Goal: Task Accomplishment & Management: Use online tool/utility

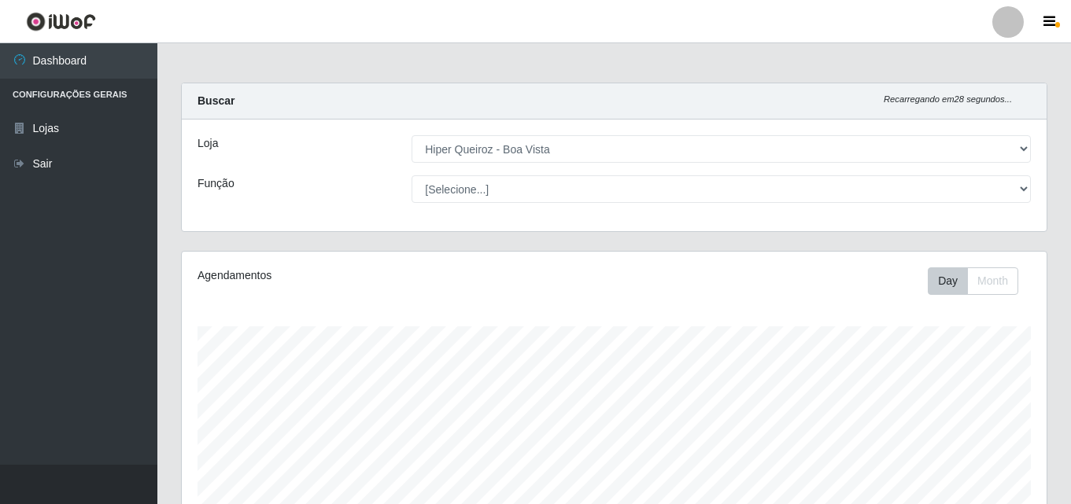
select select "514"
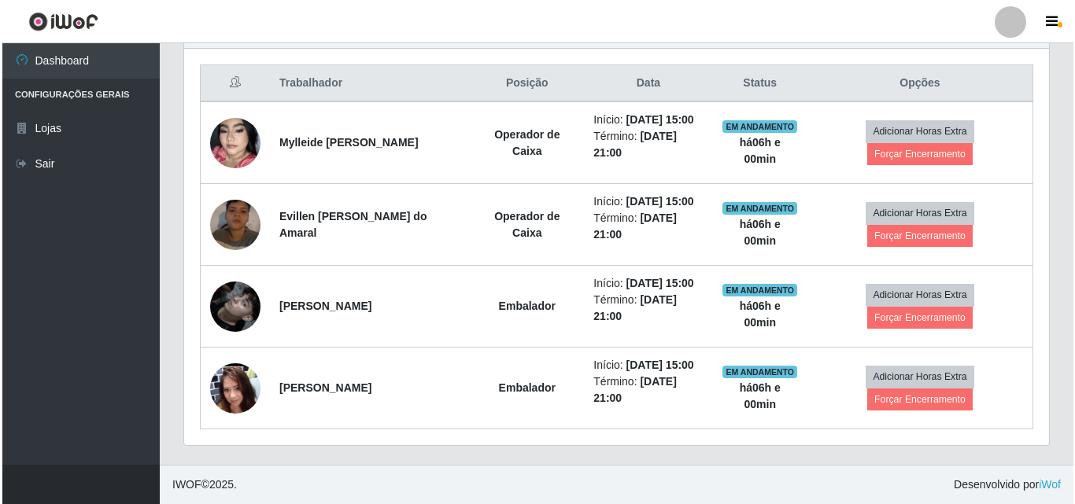
scroll to position [327, 865]
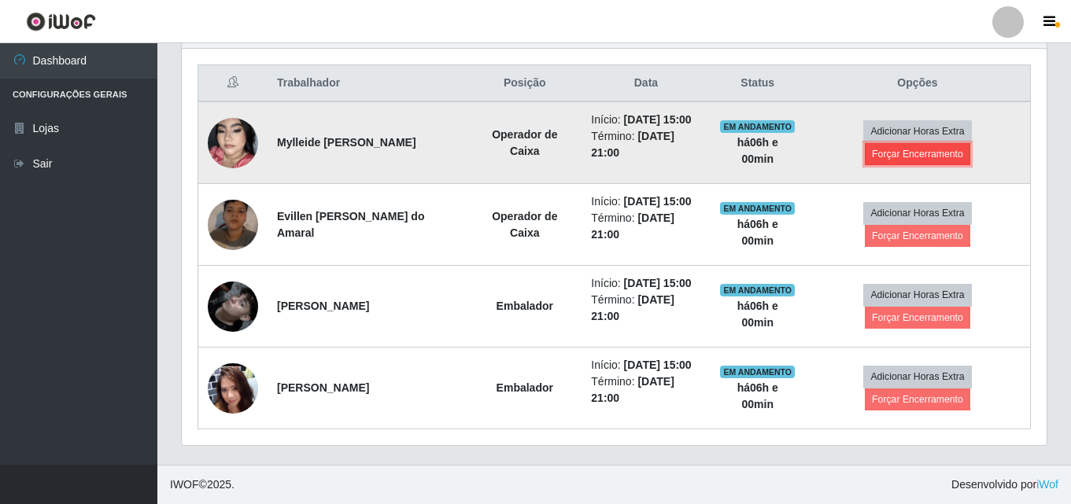
click at [922, 153] on button "Forçar Encerramento" at bounding box center [917, 154] width 105 height 22
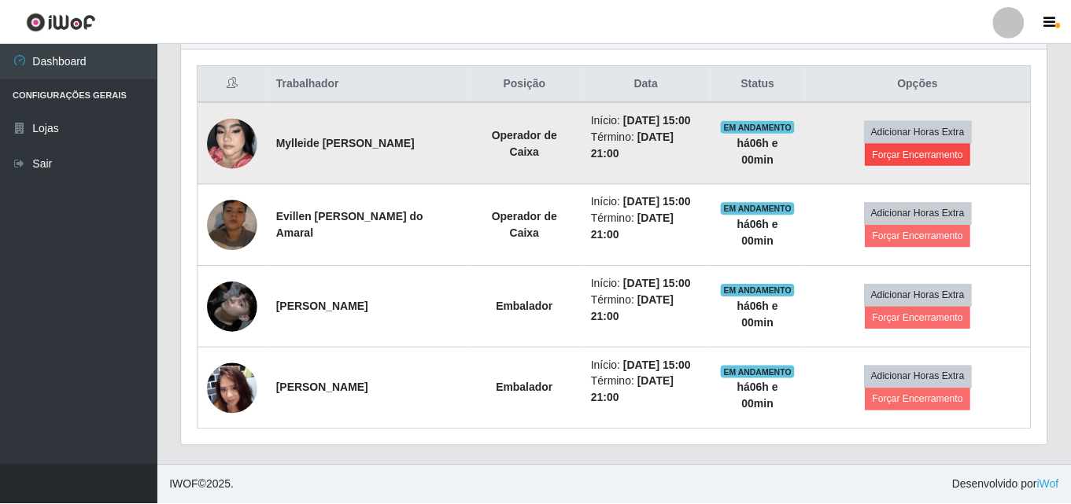
scroll to position [327, 857]
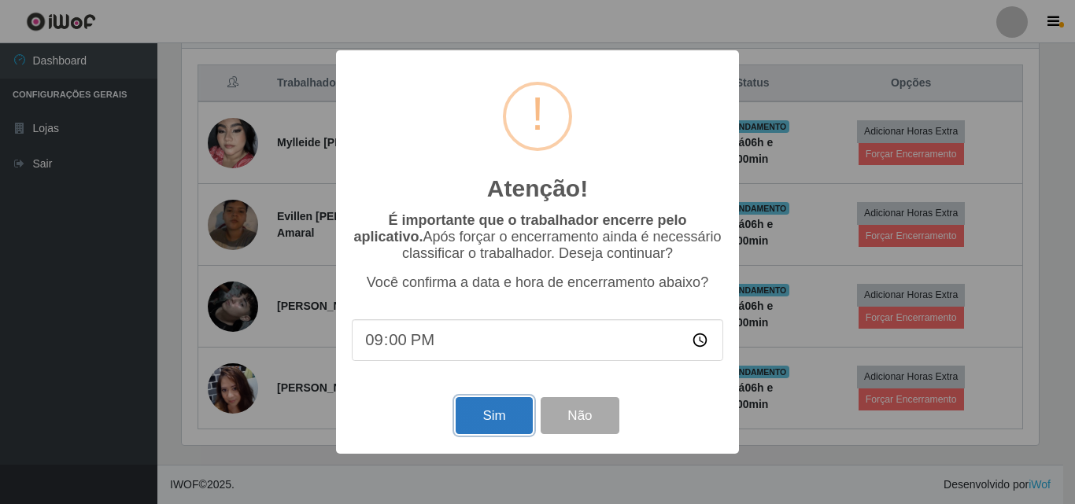
click at [498, 422] on button "Sim" at bounding box center [494, 415] width 76 height 37
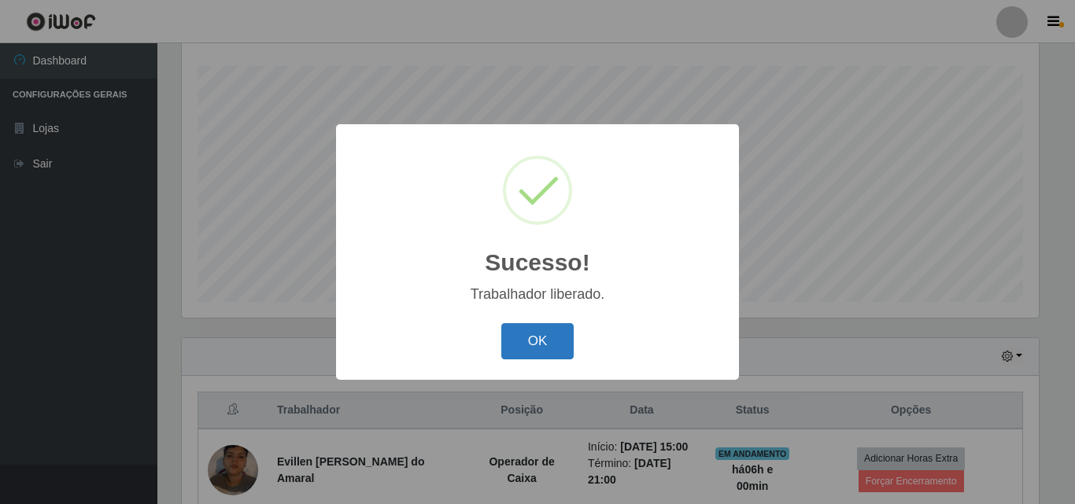
click at [546, 327] on button "OK" at bounding box center [537, 341] width 73 height 37
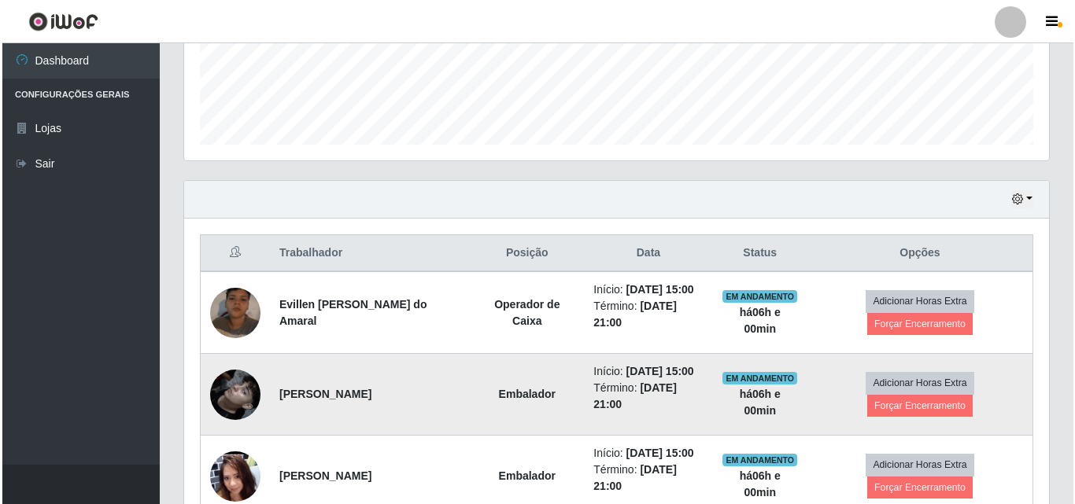
scroll to position [497, 0]
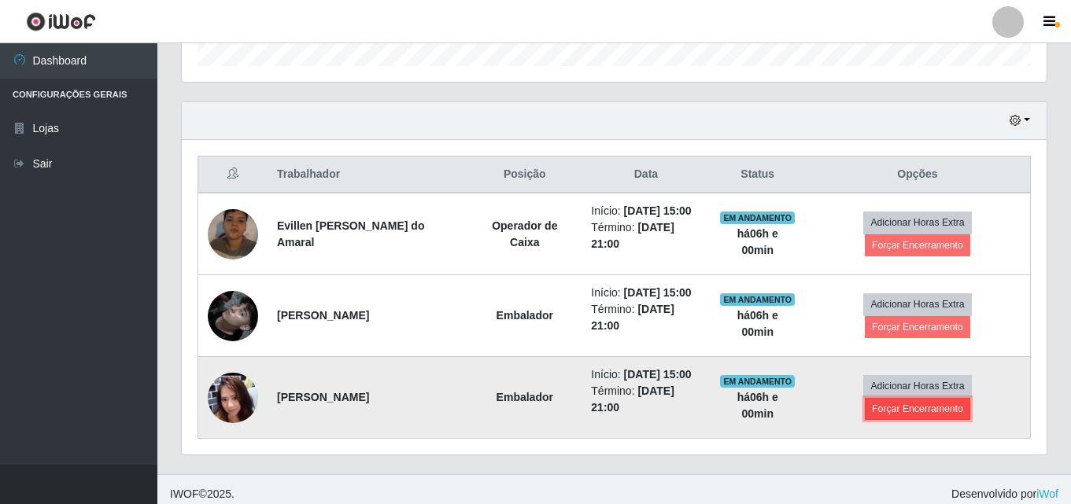
click at [945, 412] on button "Forçar Encerramento" at bounding box center [917, 409] width 105 height 22
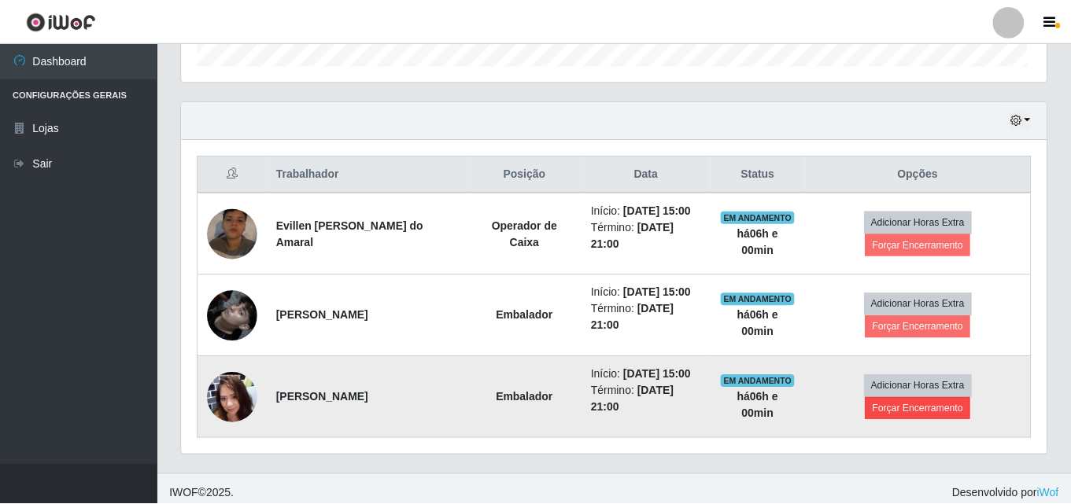
scroll to position [327, 857]
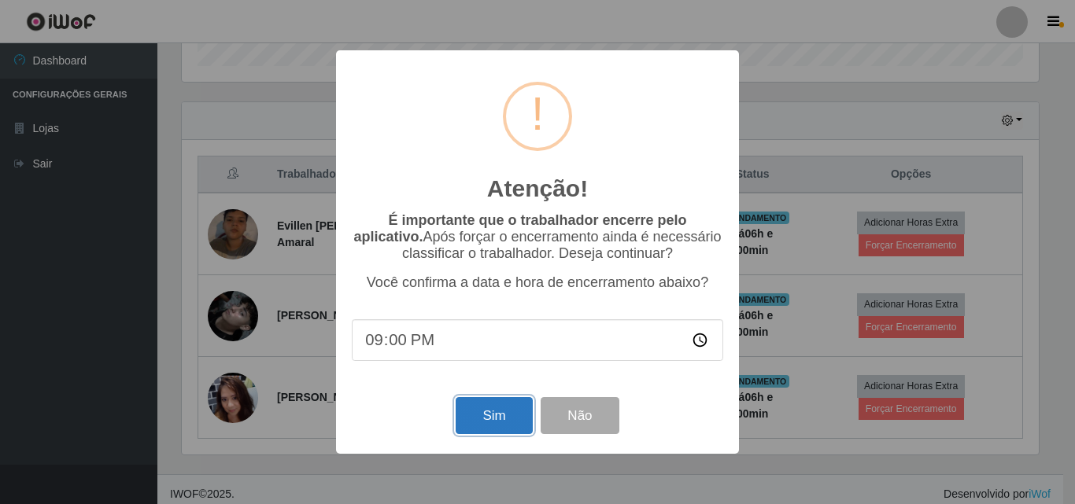
click at [486, 420] on button "Sim" at bounding box center [494, 415] width 76 height 37
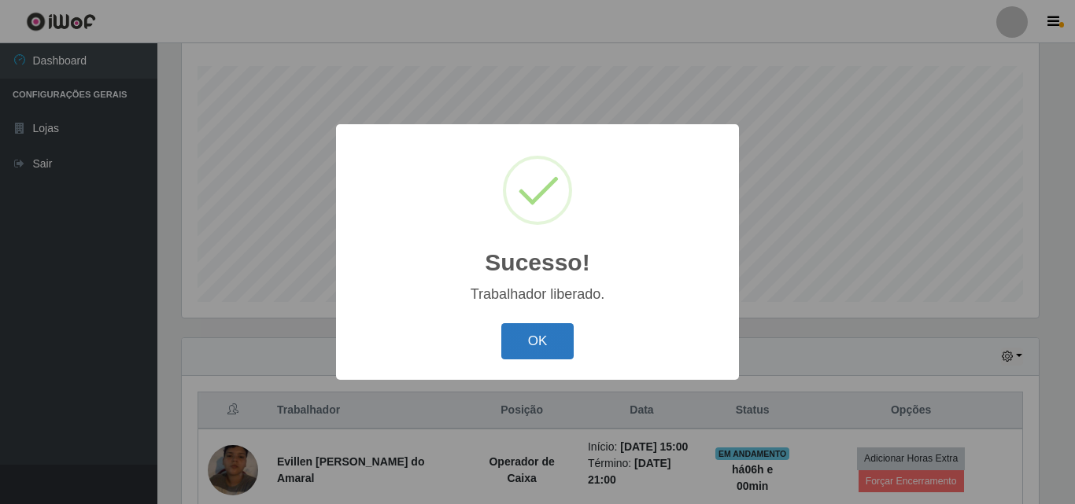
click at [520, 343] on button "OK" at bounding box center [537, 341] width 73 height 37
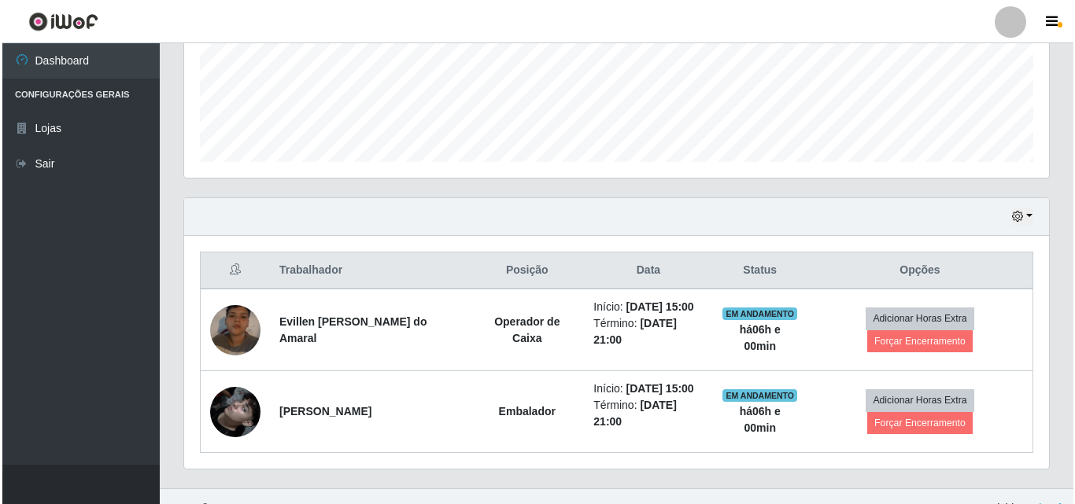
scroll to position [418, 0]
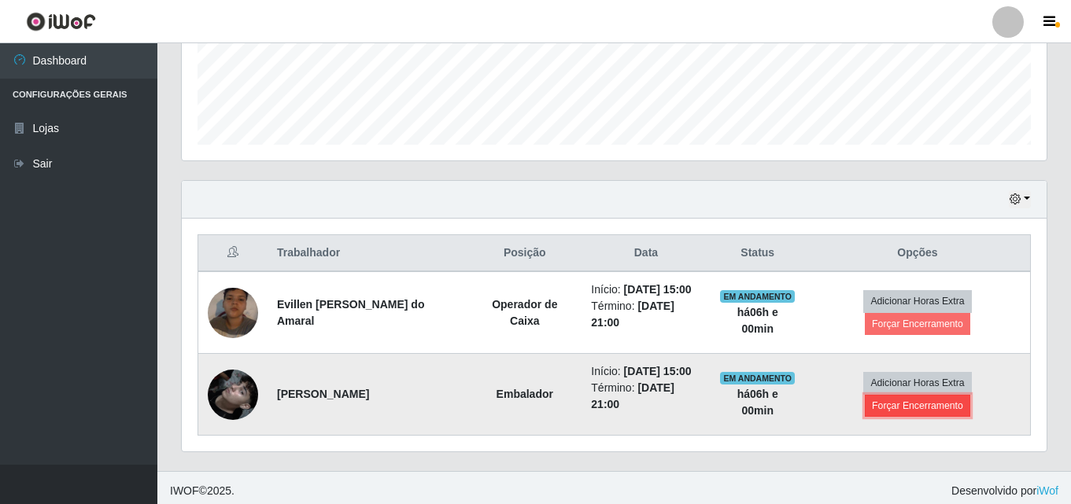
click at [910, 410] on button "Forçar Encerramento" at bounding box center [917, 406] width 105 height 22
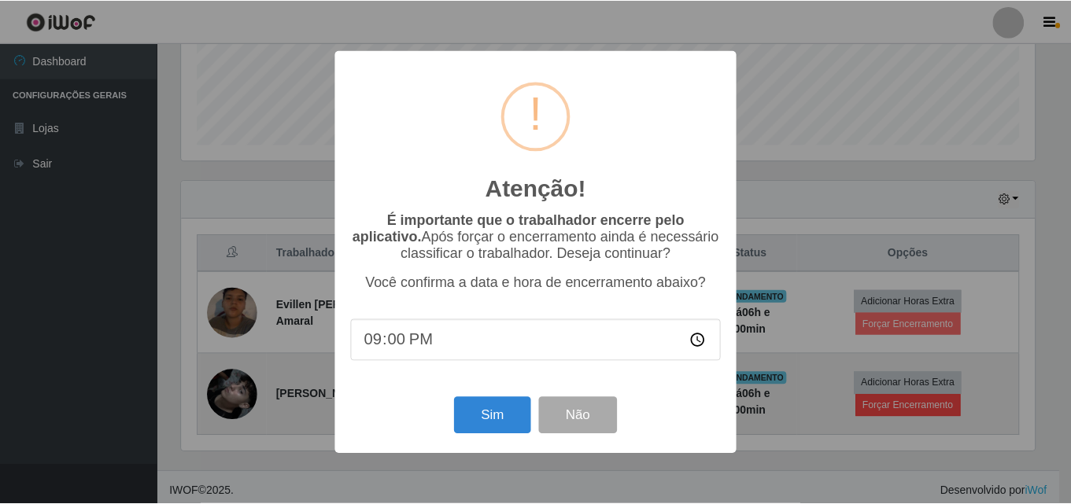
scroll to position [327, 857]
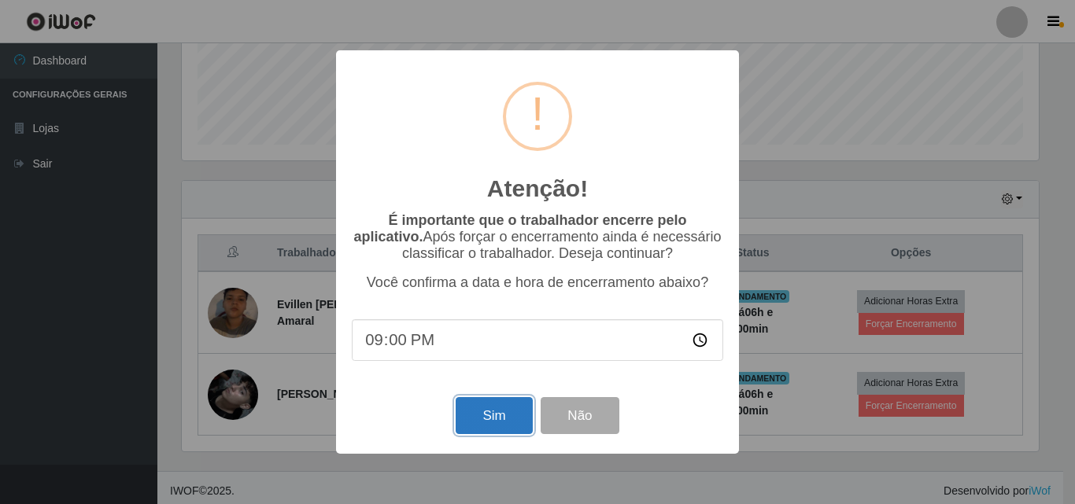
click at [503, 416] on button "Sim" at bounding box center [494, 415] width 76 height 37
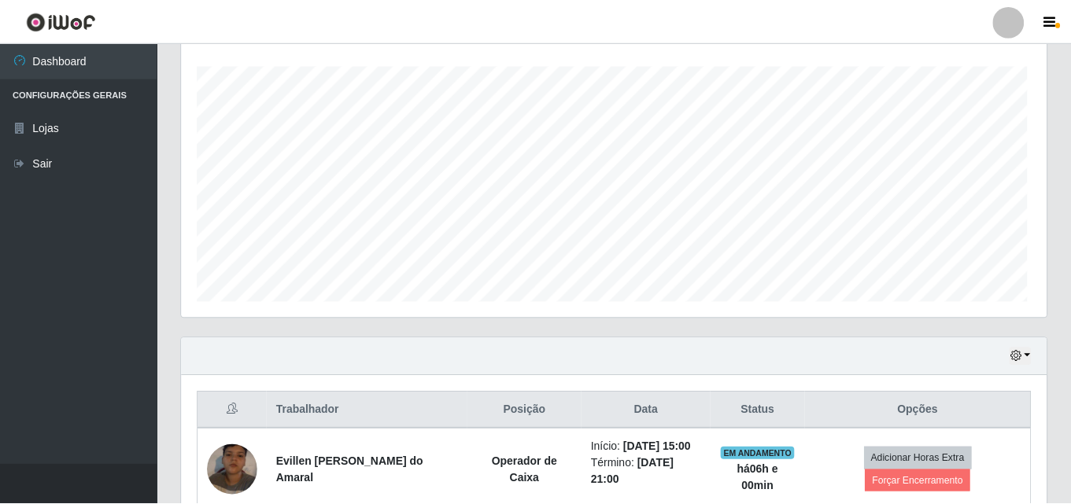
scroll to position [0, 0]
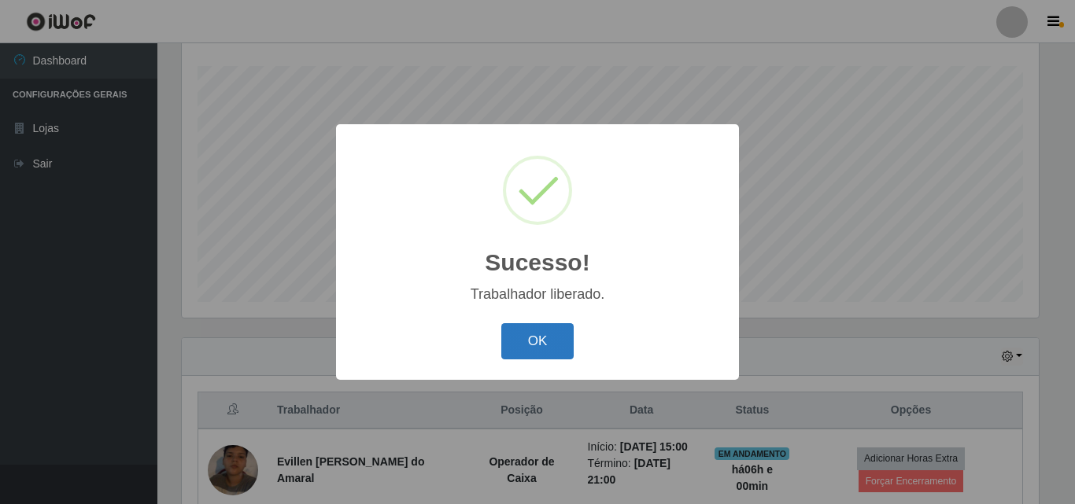
click at [533, 349] on button "OK" at bounding box center [537, 341] width 73 height 37
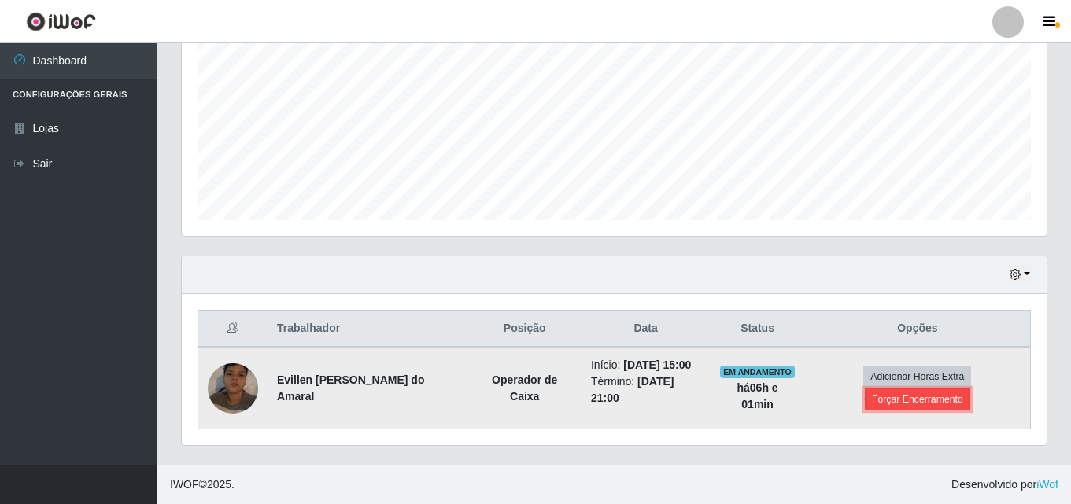
click at [910, 404] on button "Forçar Encerramento" at bounding box center [917, 400] width 105 height 22
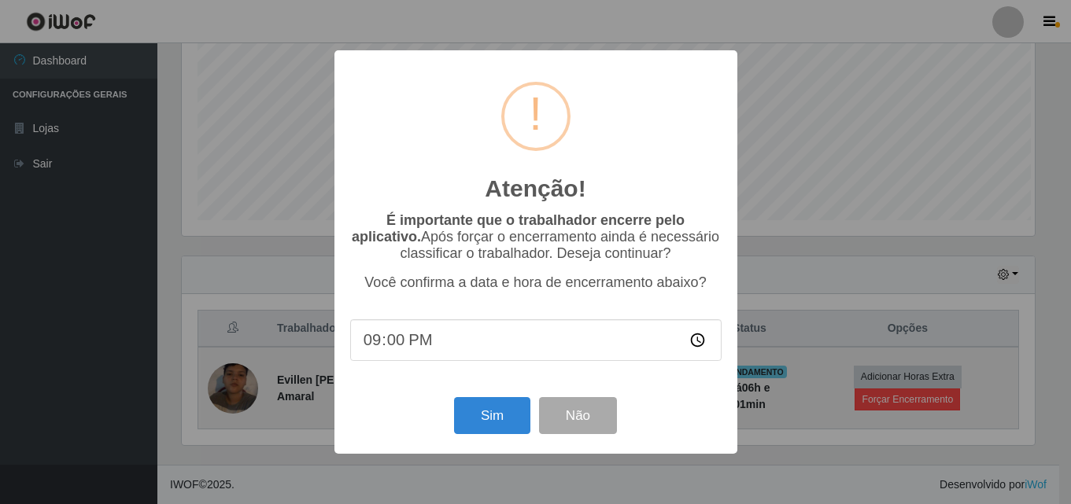
scroll to position [327, 857]
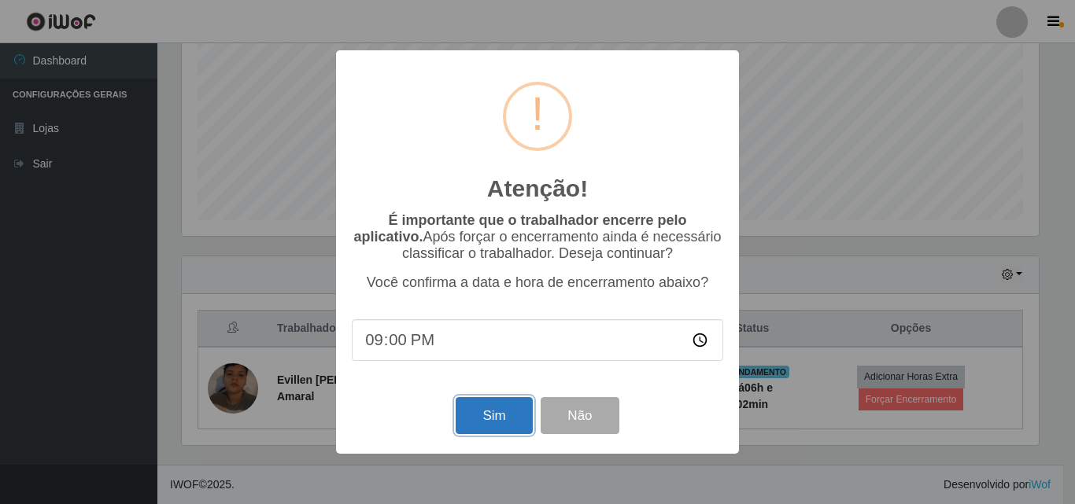
click at [501, 422] on button "Sim" at bounding box center [494, 415] width 76 height 37
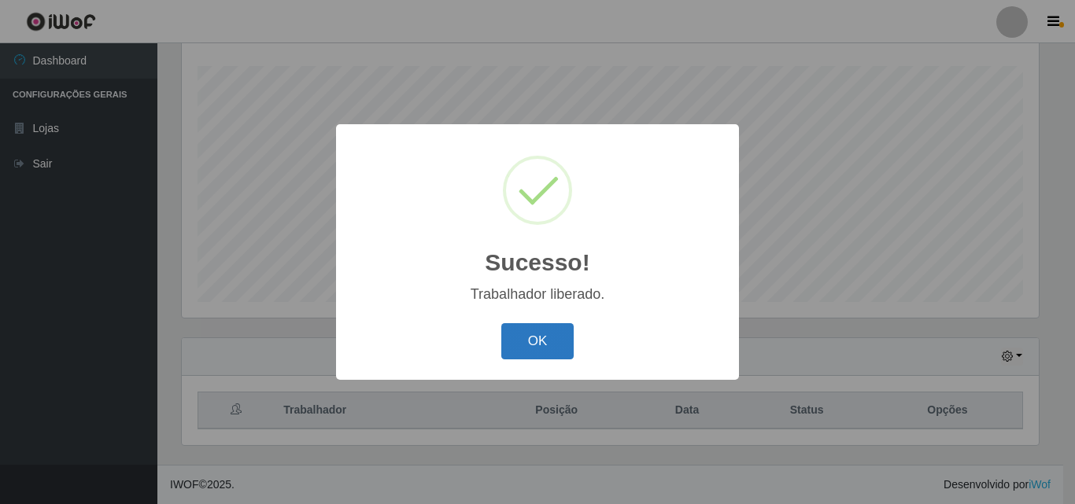
click at [549, 331] on button "OK" at bounding box center [537, 341] width 73 height 37
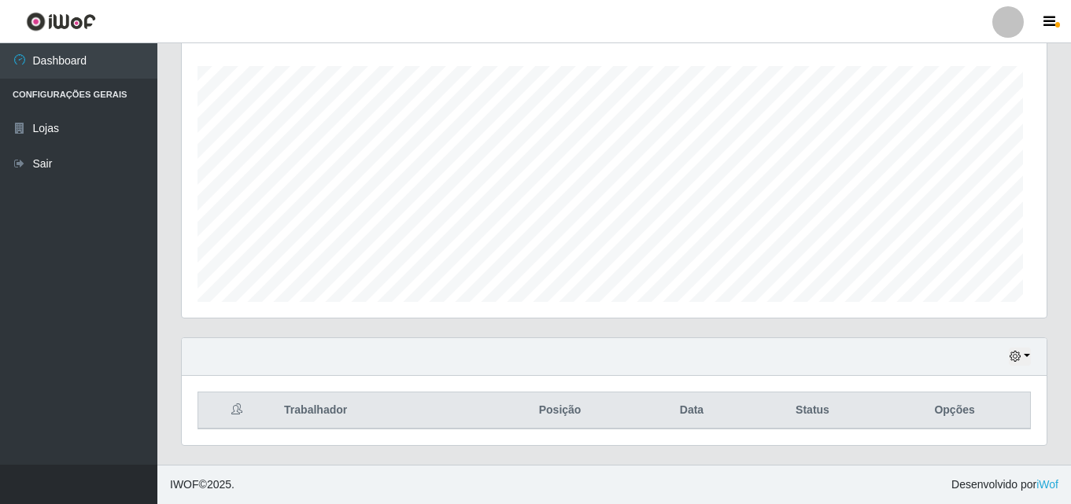
scroll to position [327, 865]
